Goal: Task Accomplishment & Management: Complete application form

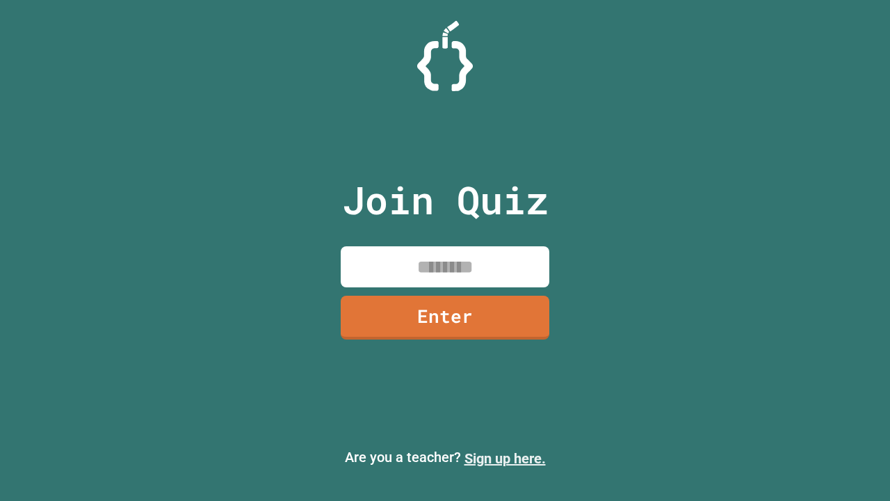
click at [505, 458] on link "Sign up here." at bounding box center [505, 458] width 81 height 17
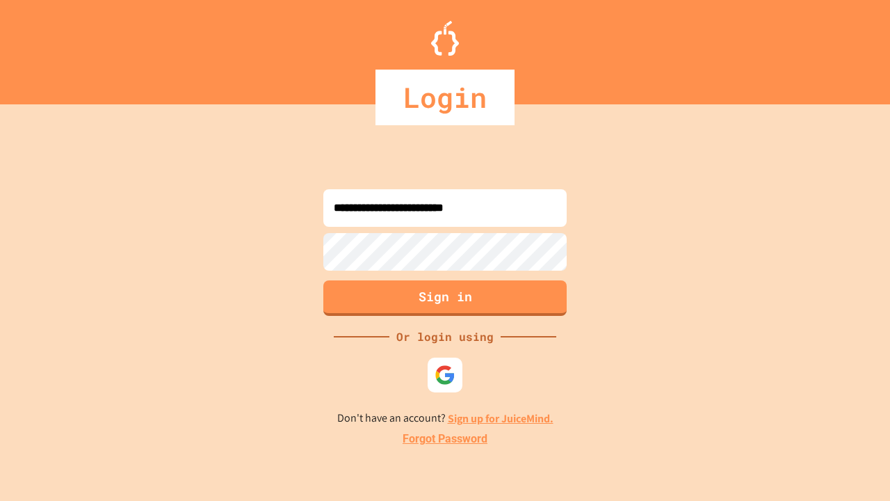
type input "**********"
